Goal: Complete application form

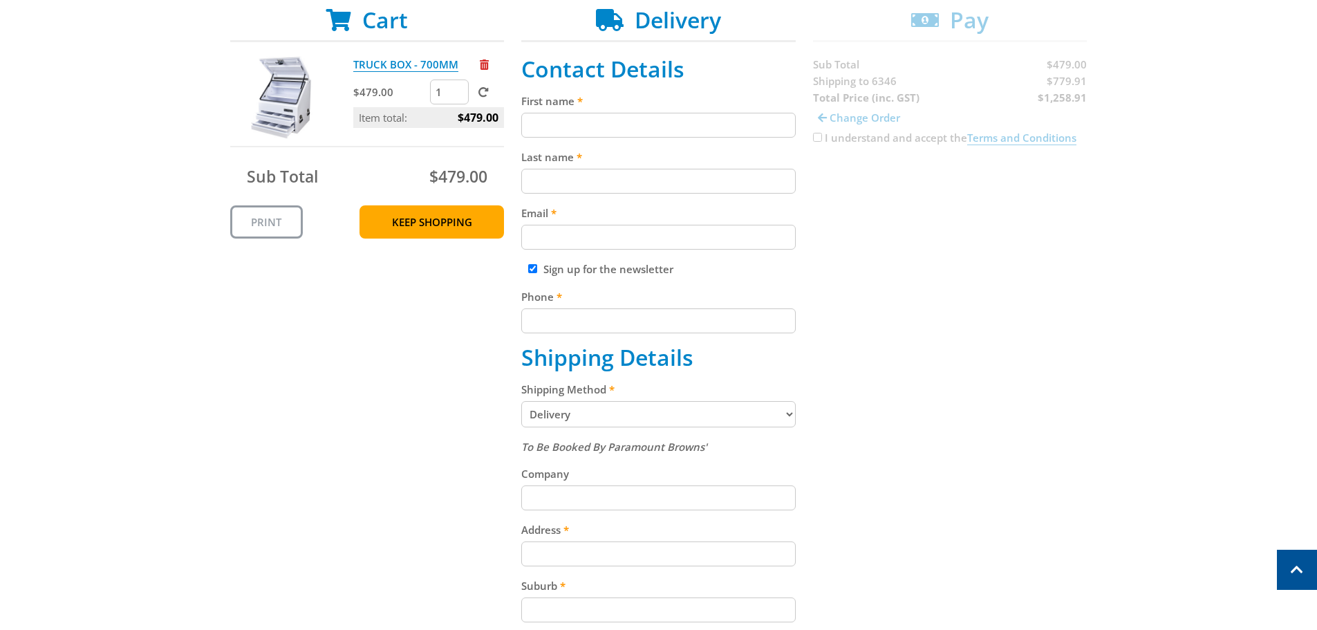
scroll to position [346, 0]
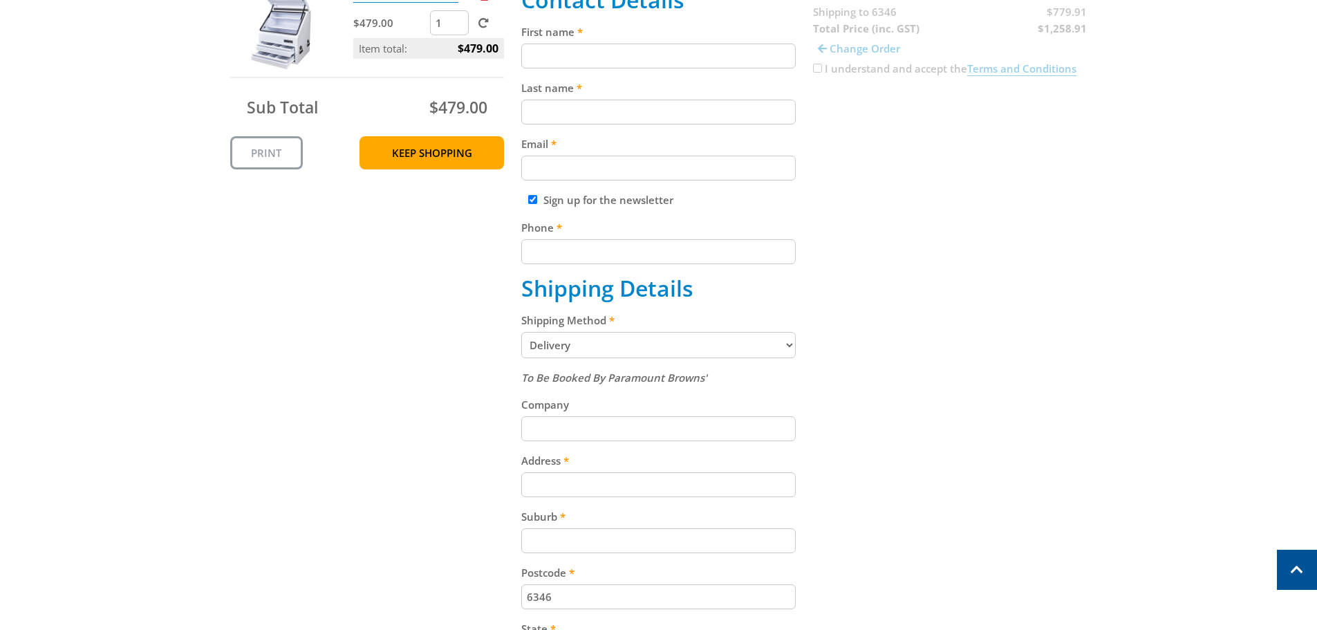
click at [625, 341] on select "Pickup from [GEOGRAPHIC_DATA][PERSON_NAME] Delivery" at bounding box center [658, 345] width 275 height 26
click at [521, 332] on select "Pickup from [GEOGRAPHIC_DATA][PERSON_NAME] Delivery" at bounding box center [658, 345] width 275 height 26
click at [578, 424] on input "Company" at bounding box center [658, 428] width 275 height 25
type input "Medallion Metals"
type input "SGS"
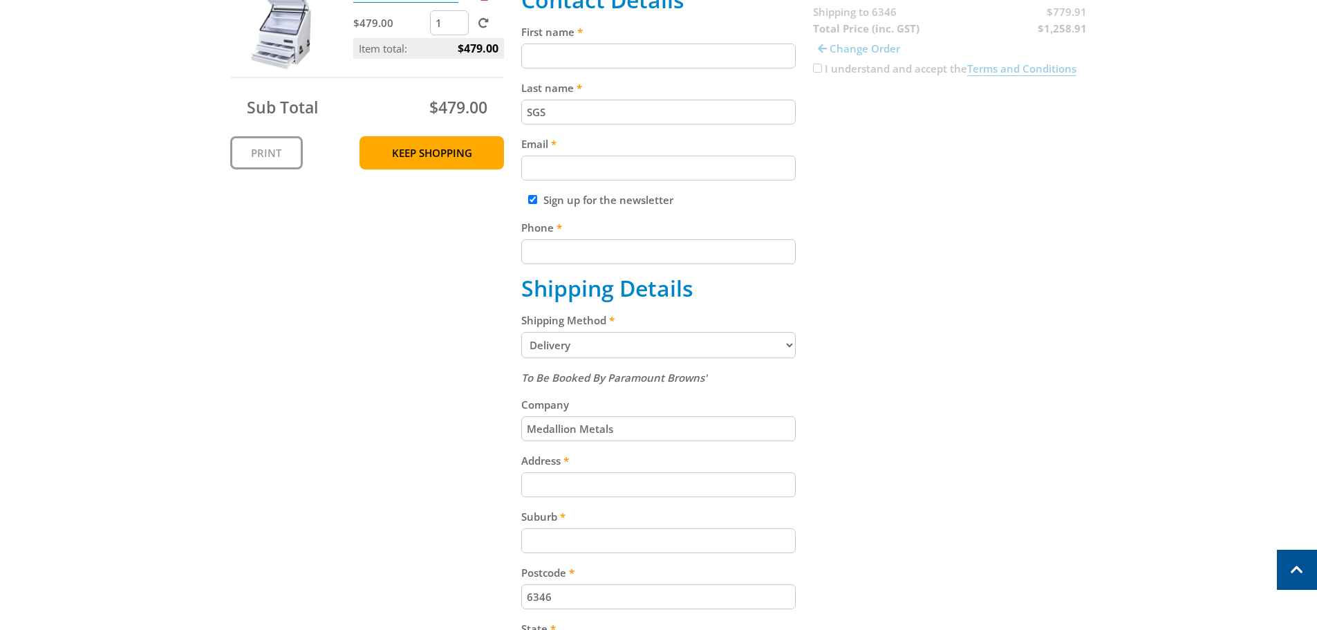
type input "[EMAIL_ADDRESS][DOMAIN_NAME]"
type input "[STREET_ADDRESS]"
type input "[GEOGRAPHIC_DATA]"
select select "WA"
click at [577, 113] on input "SGS" at bounding box center [658, 112] width 275 height 25
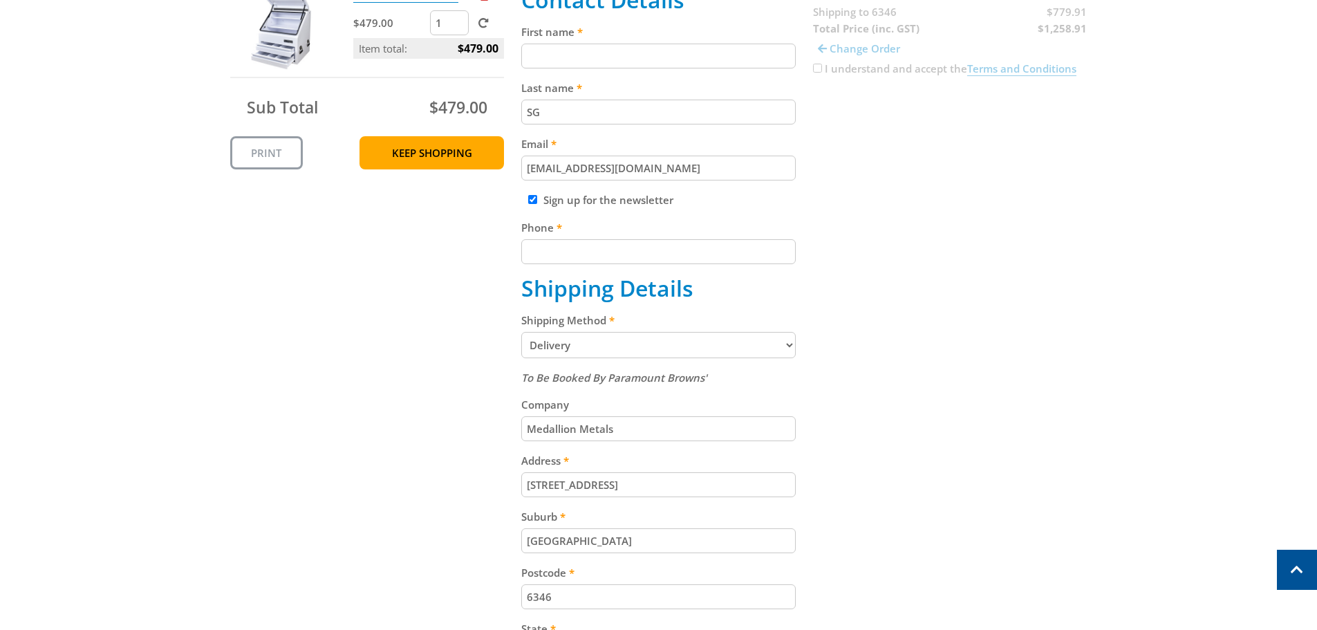
type input "S"
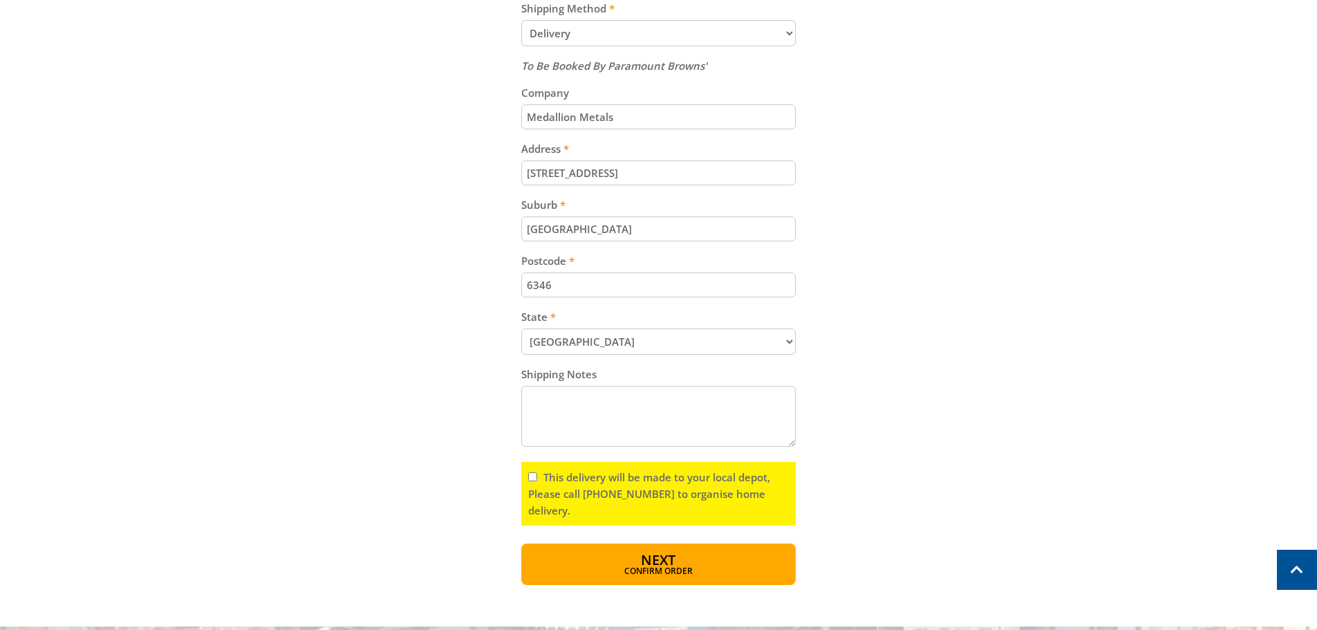
scroll to position [691, 0]
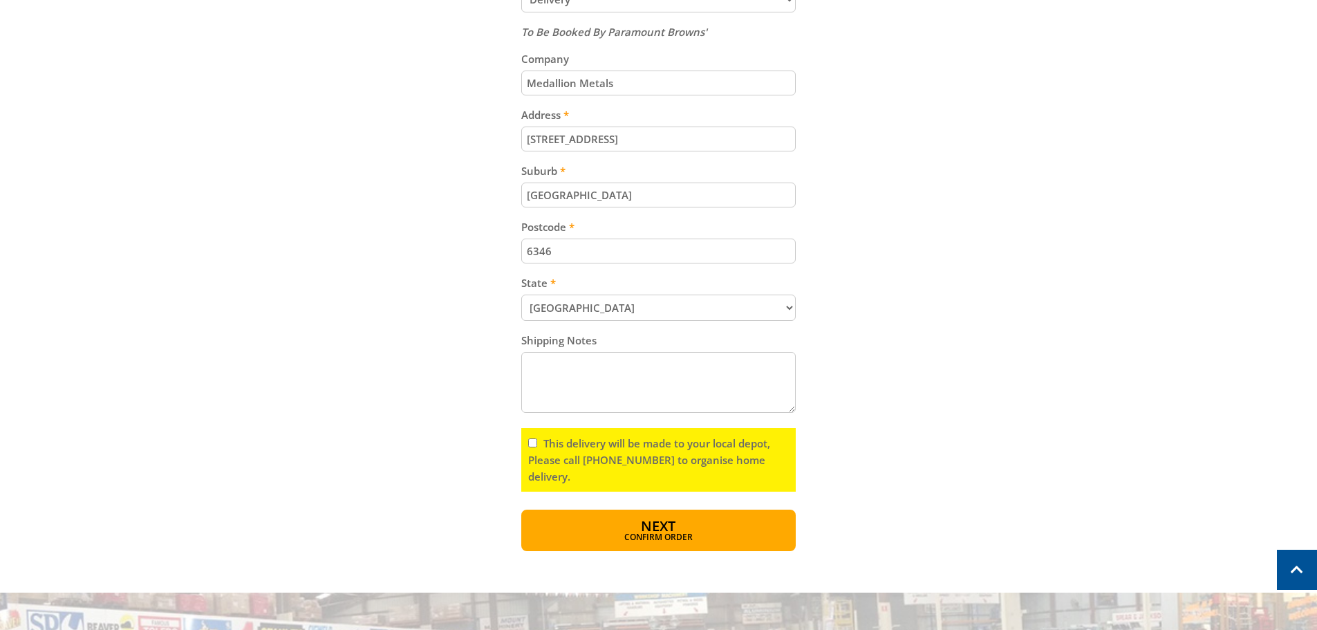
click at [534, 444] on input "This delivery will be made to your local depot, Please call [PHONE_NUMBER] to o…" at bounding box center [532, 442] width 9 height 9
checkbox input "true"
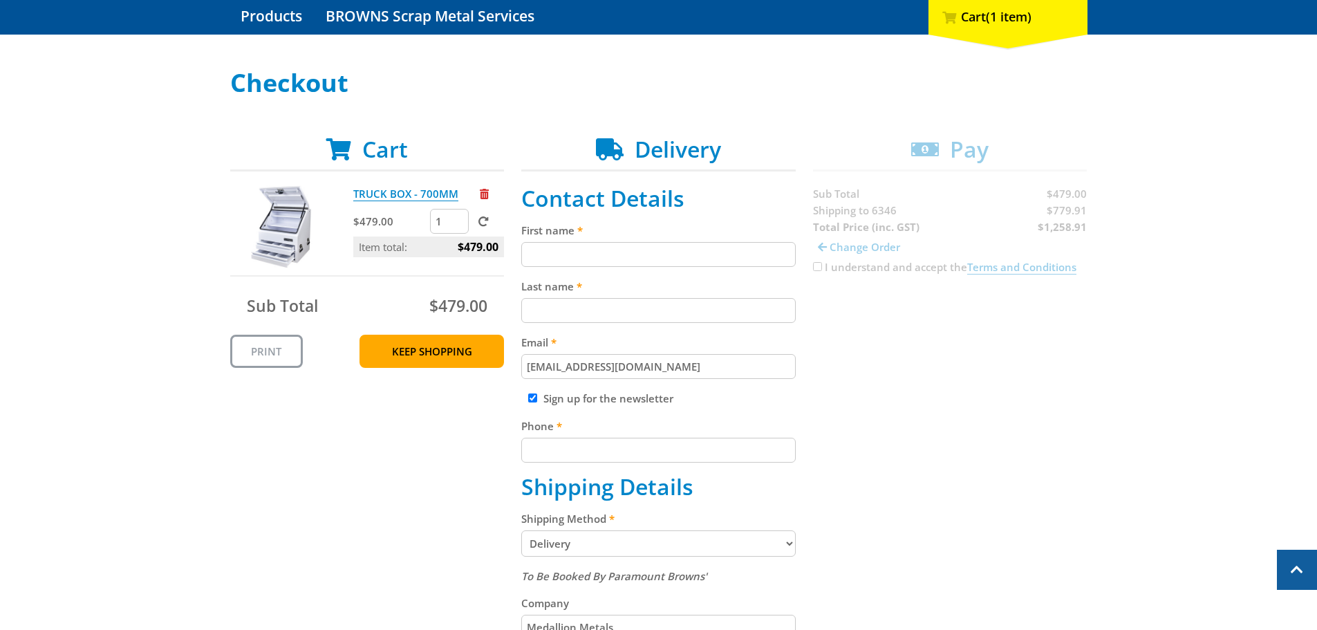
scroll to position [138, 0]
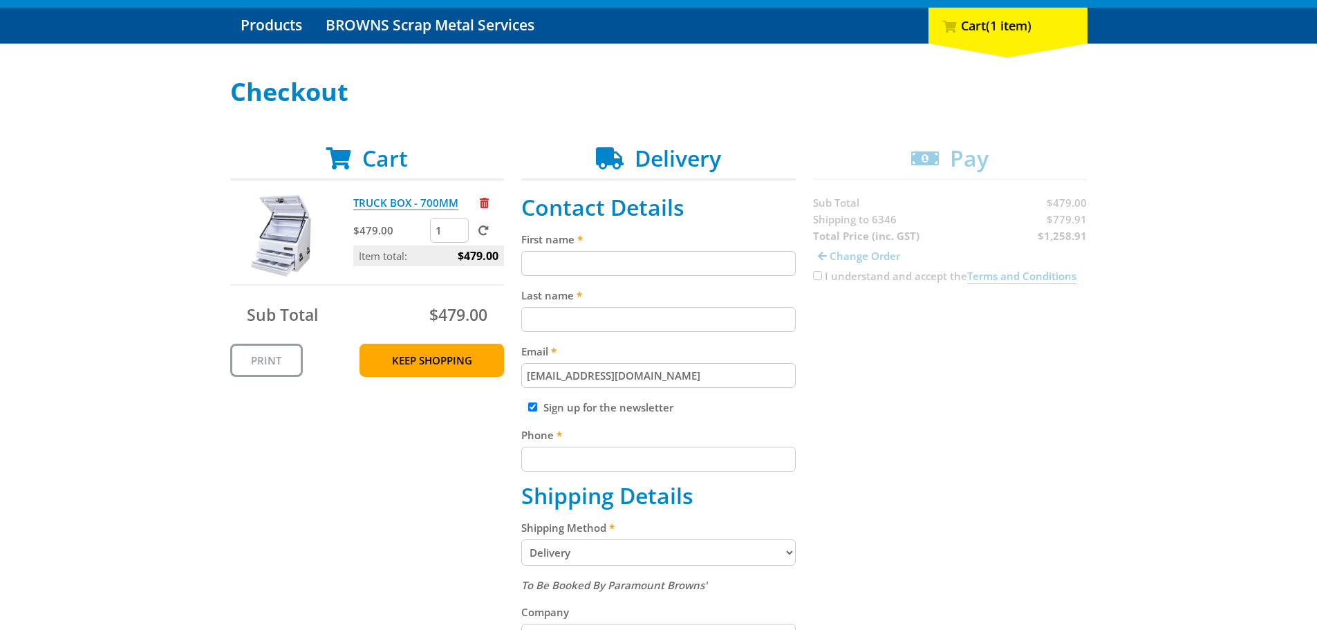
click at [978, 445] on div "Cart TRUCK BOX - 700MM $479.00 1 Item total: $479.00 Sub Total $479.00 Print Ke…" at bounding box center [658, 624] width 857 height 959
